Goal: Task Accomplishment & Management: Use online tool/utility

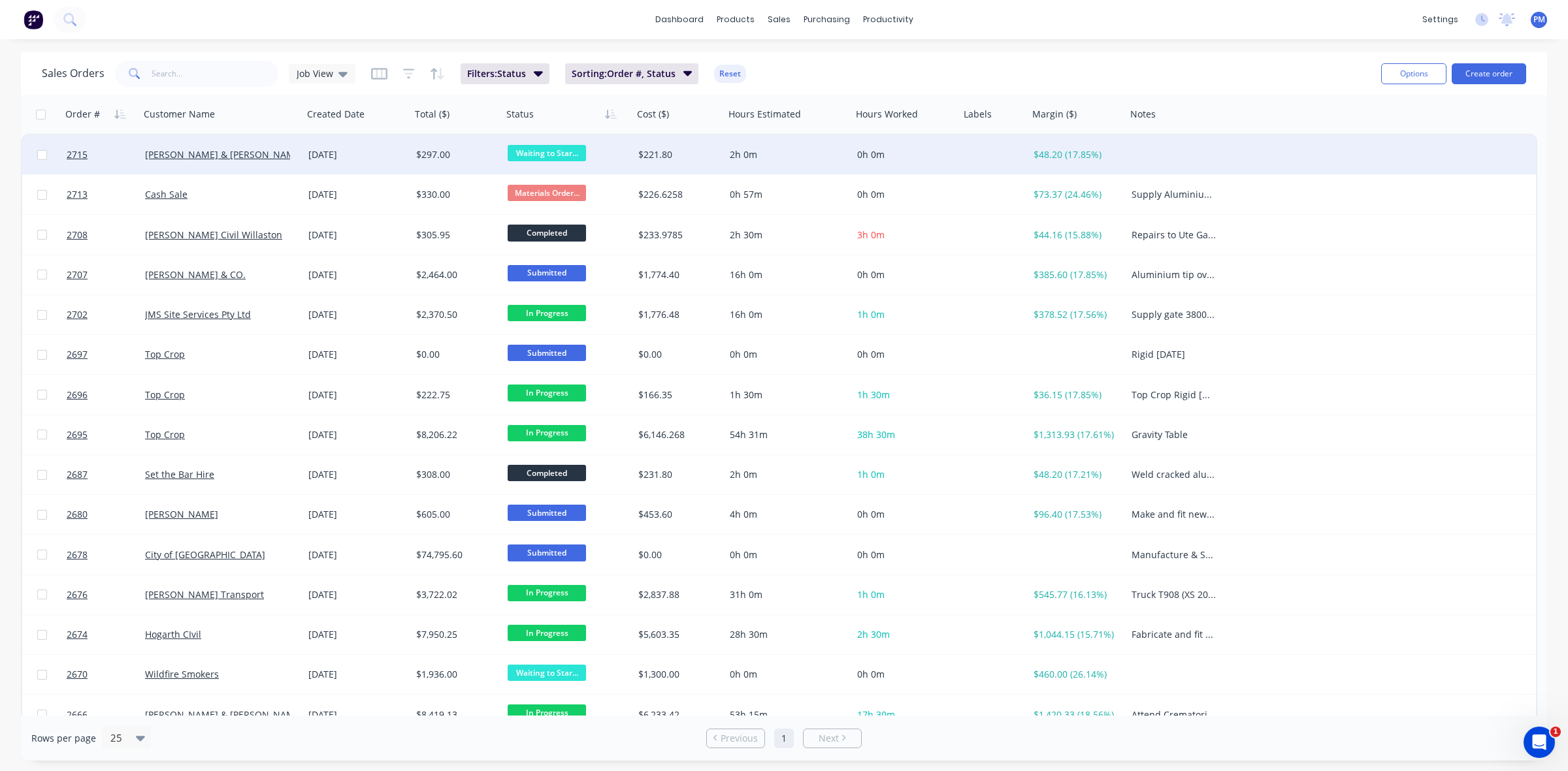
click at [285, 151] on div "[PERSON_NAME] & [PERSON_NAME] Pty Ltd" at bounding box center [217, 154] width 145 height 13
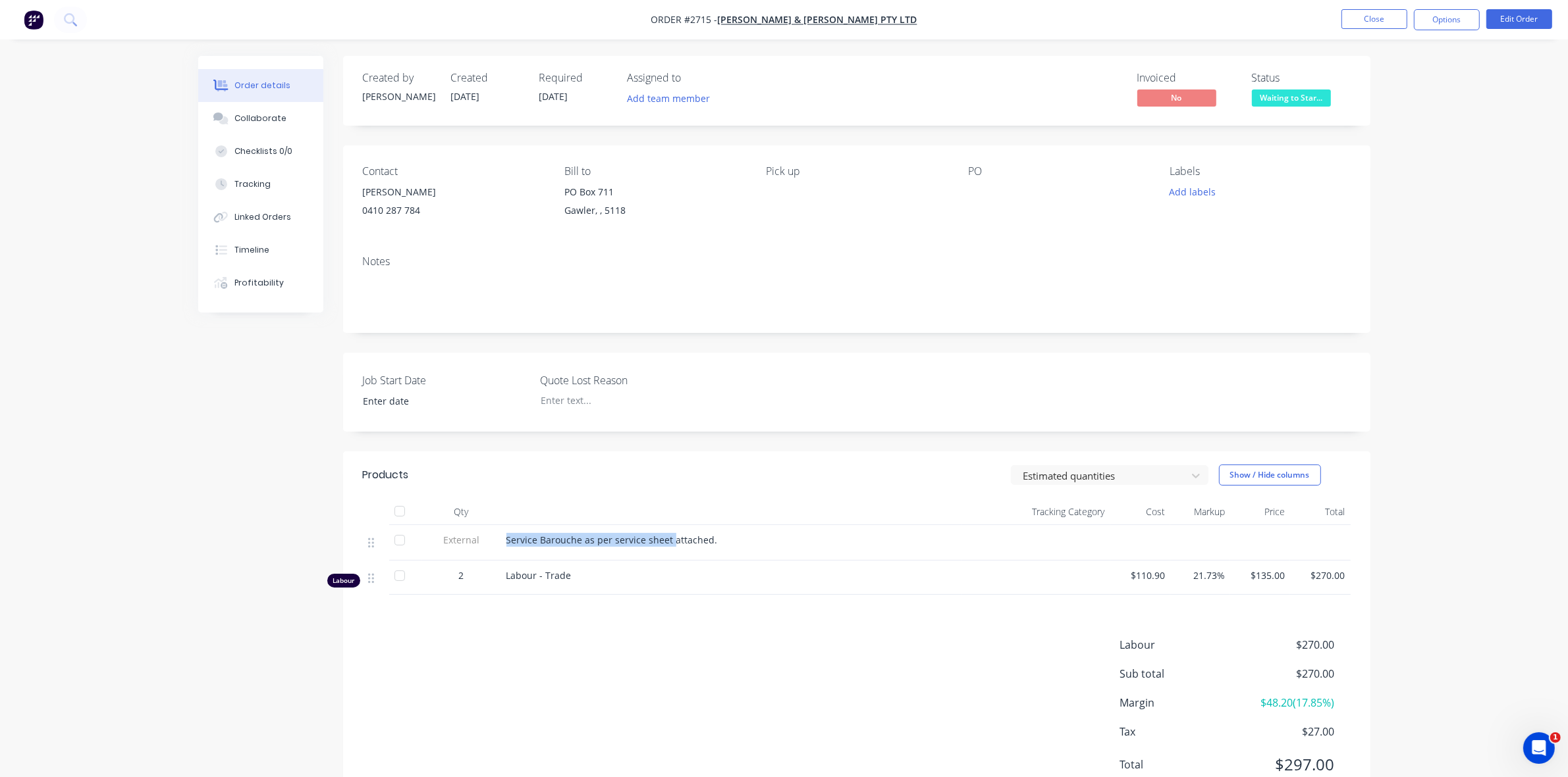
drag, startPoint x: 669, startPoint y: 541, endPoint x: 504, endPoint y: 543, distance: 165.0
click at [504, 543] on div "Service Barouche as per service sheet attached." at bounding box center [731, 543] width 461 height 36
copy span "Service Barouche as per service sheet"
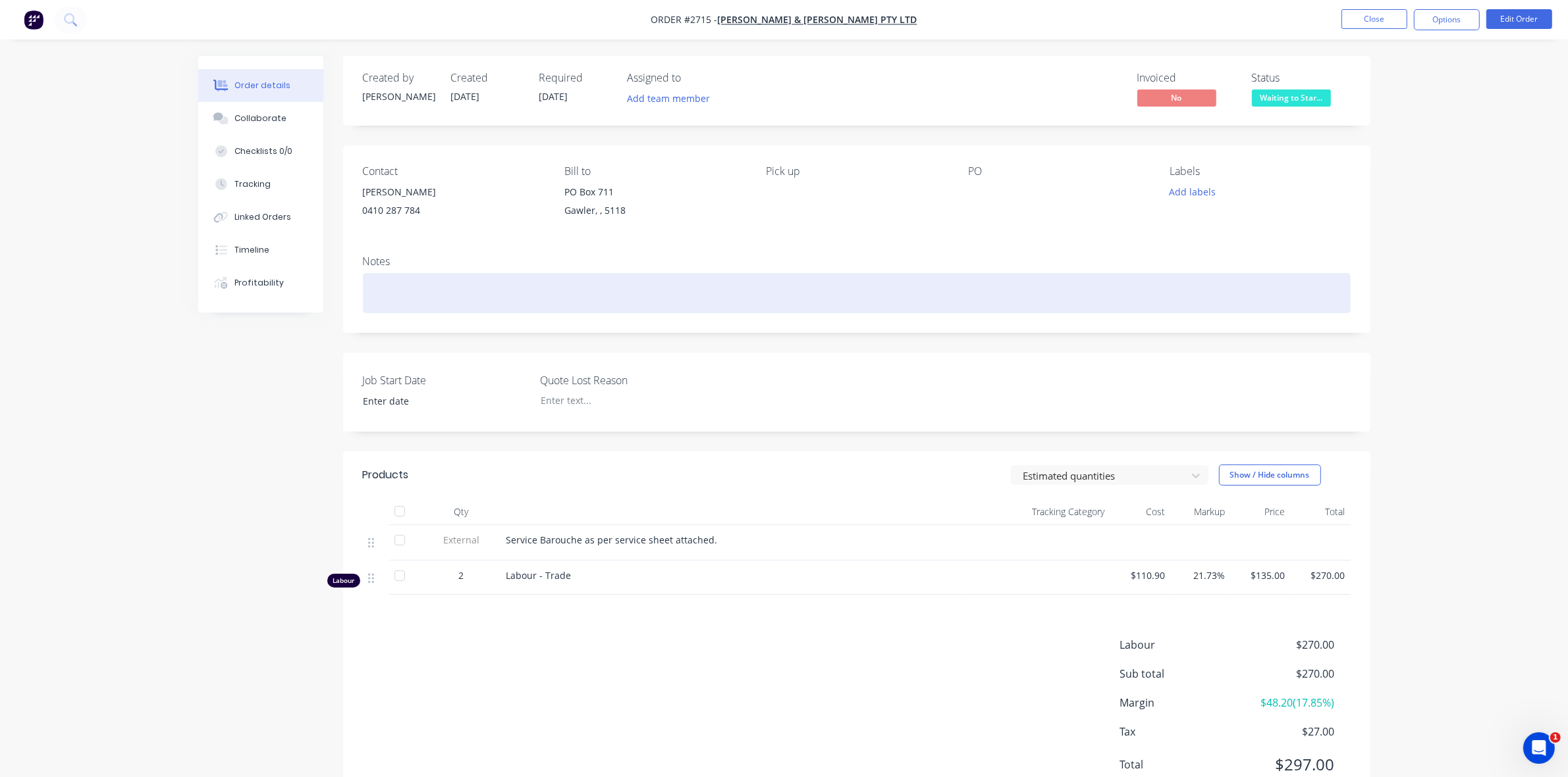
click at [443, 275] on div at bounding box center [857, 293] width 987 height 40
paste div
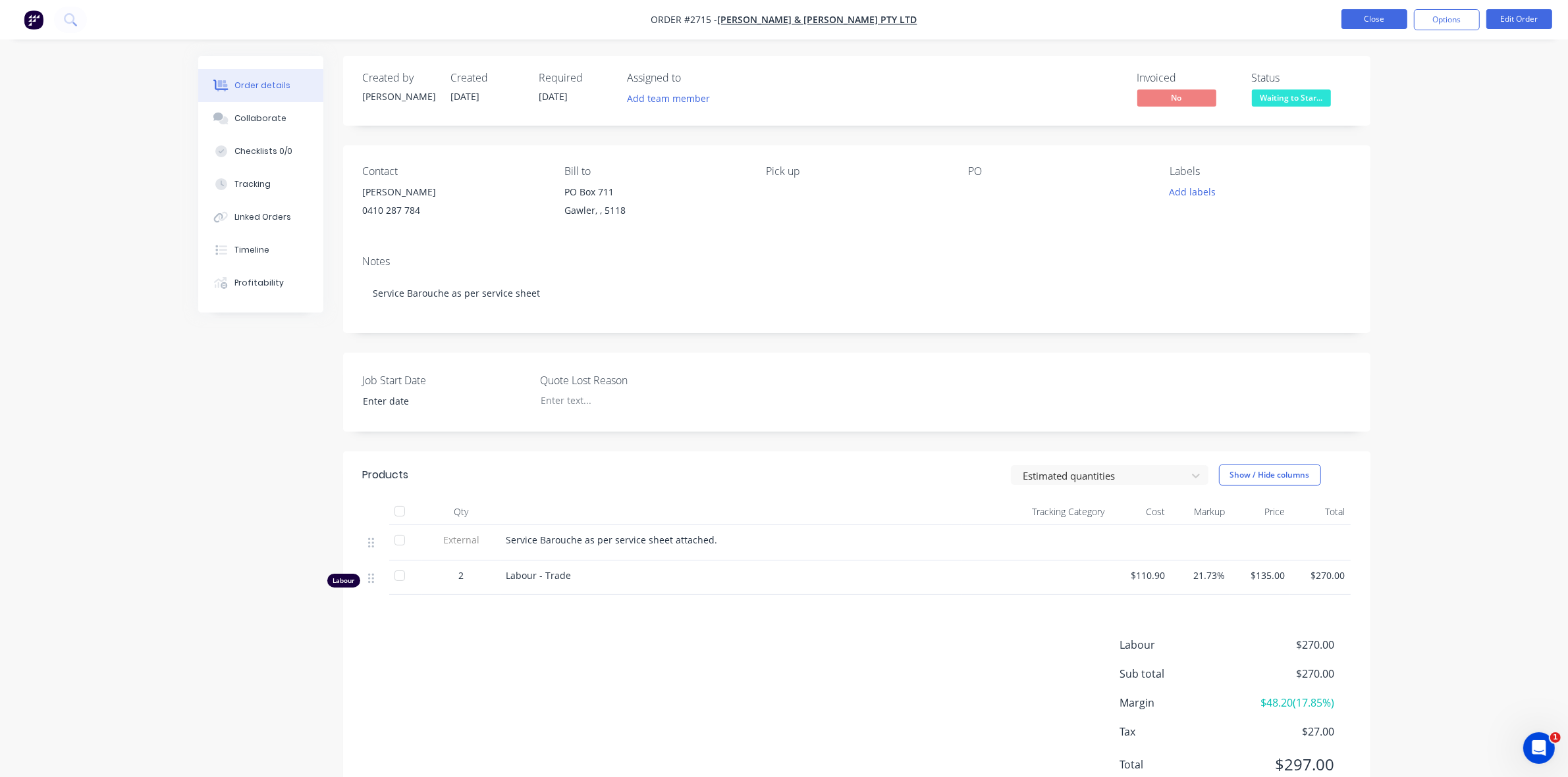
click at [1363, 25] on button "Close" at bounding box center [1374, 19] width 66 height 20
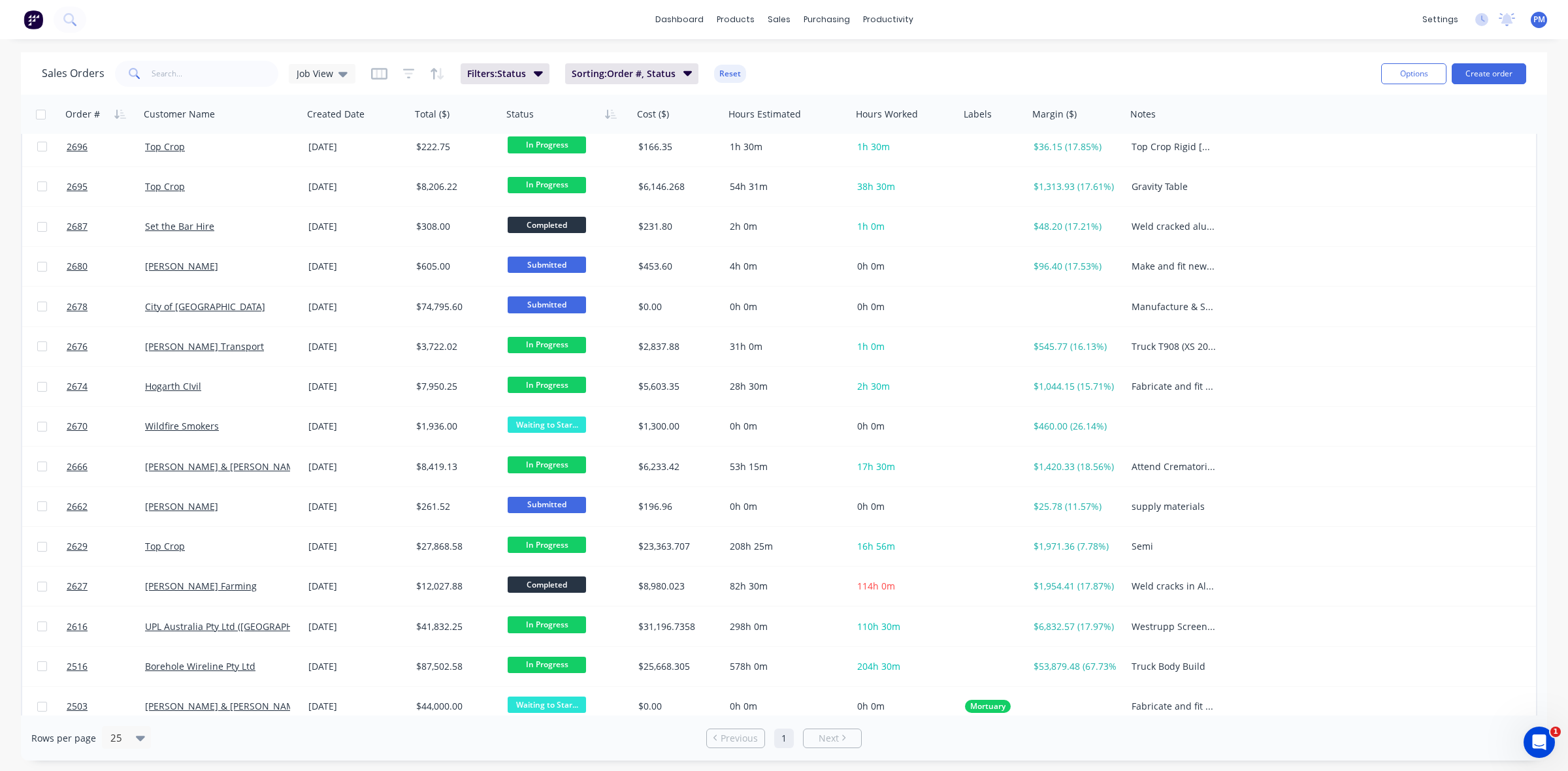
scroll to position [298, 0]
